Goal: Task Accomplishment & Management: Manage account settings

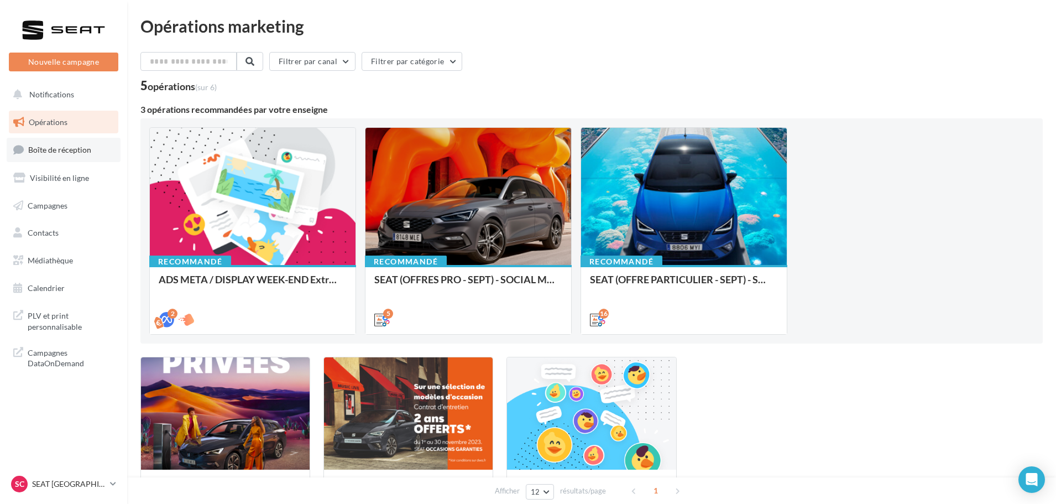
click at [65, 146] on span "Boîte de réception" at bounding box center [59, 149] width 63 height 9
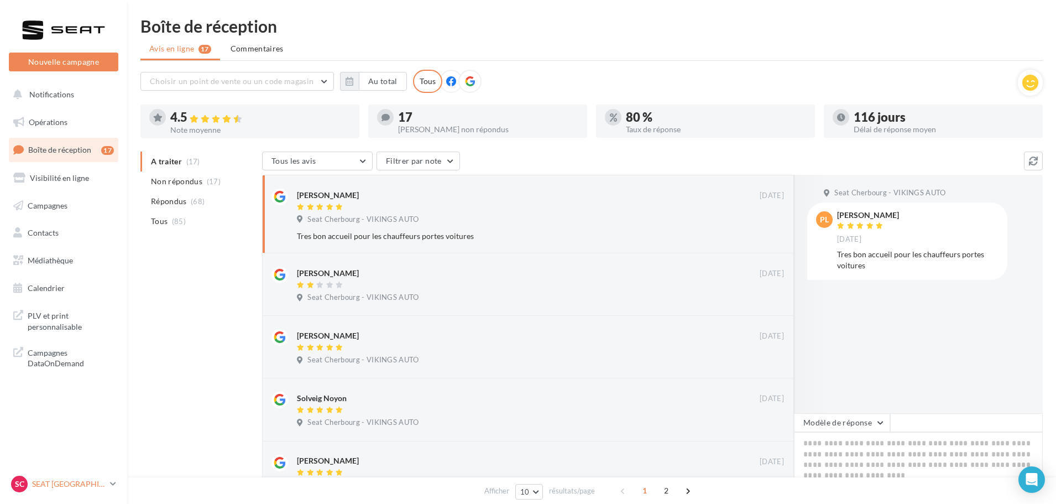
click at [93, 483] on p "SEAT [GEOGRAPHIC_DATA]" at bounding box center [69, 483] width 74 height 11
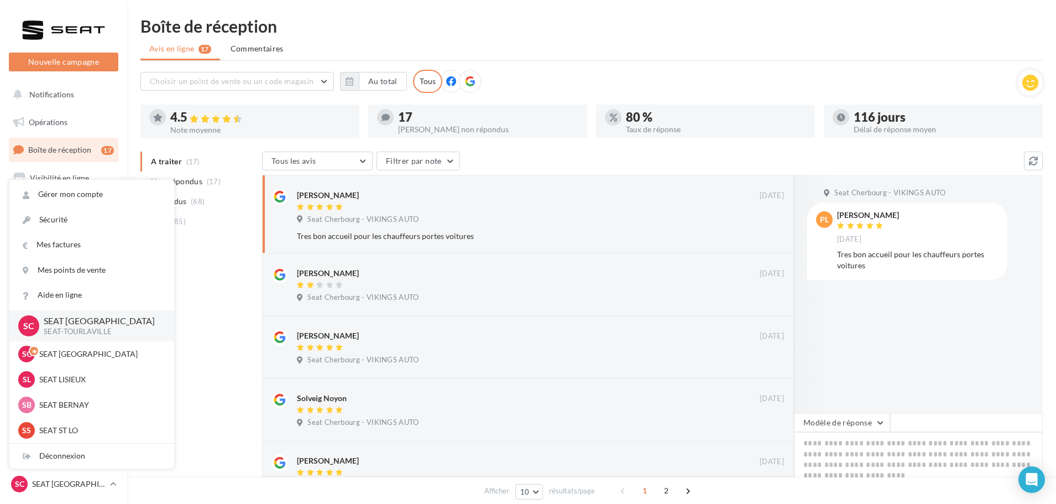
click at [236, 294] on div "A traiter (17) Non répondus (17) Répondus (68) Tous (85) Tous les avis Tous les…" at bounding box center [591, 507] width 902 height 711
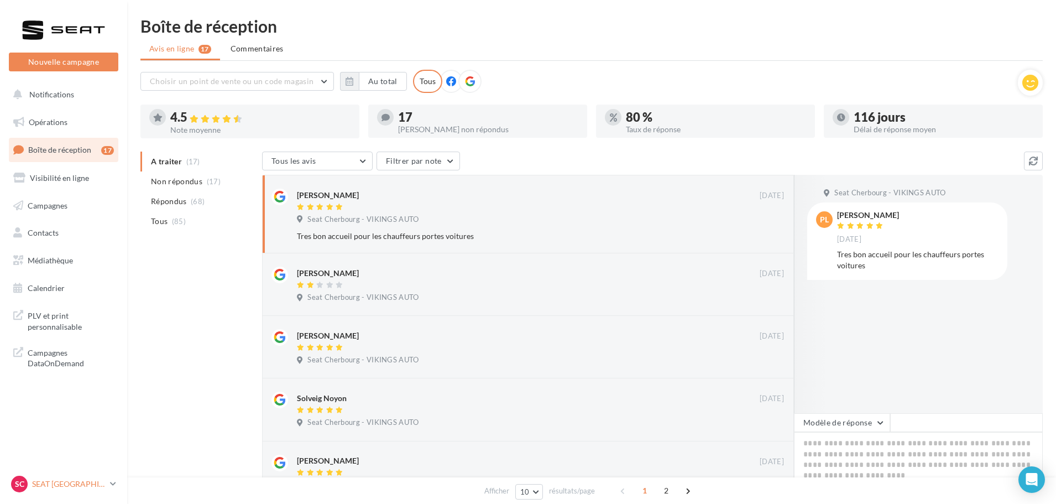
click at [85, 484] on p "SEAT [GEOGRAPHIC_DATA]" at bounding box center [69, 483] width 74 height 11
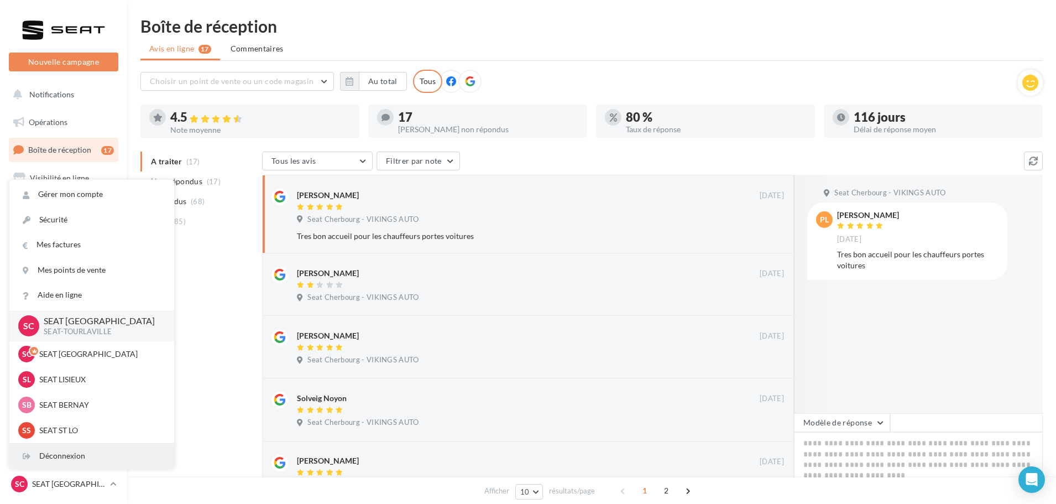
click at [86, 462] on div "Déconnexion" at bounding box center [91, 455] width 165 height 25
